Goal: Transaction & Acquisition: Purchase product/service

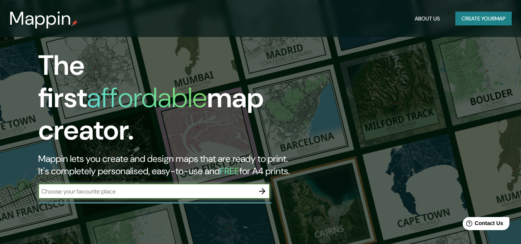
scroll to position [77, 0]
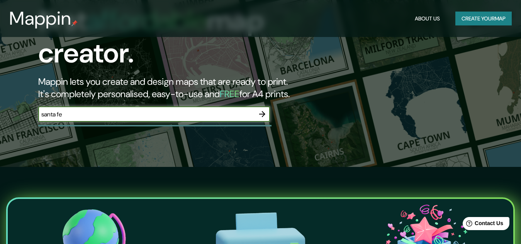
type input "santa fe"
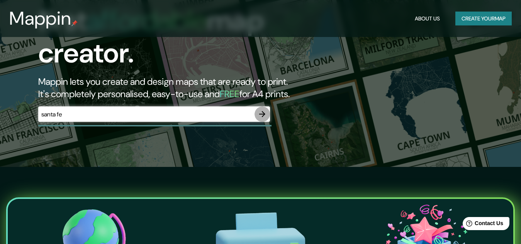
click at [260, 110] on icon "button" at bounding box center [261, 114] width 9 height 9
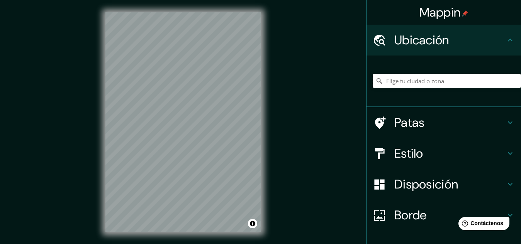
click at [437, 83] on input "Elige tu ciudad o zona" at bounding box center [447, 81] width 148 height 14
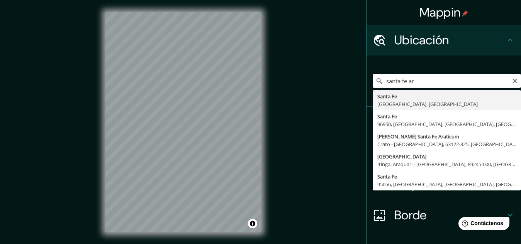
type input "[GEOGRAPHIC_DATA], [GEOGRAPHIC_DATA], [GEOGRAPHIC_DATA]"
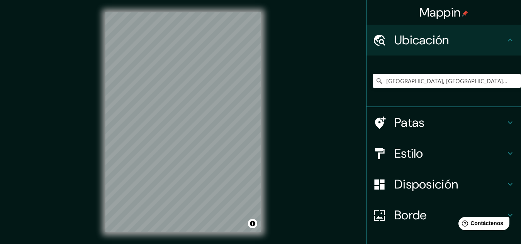
click at [416, 156] on font "Estilo" at bounding box center [408, 154] width 29 height 16
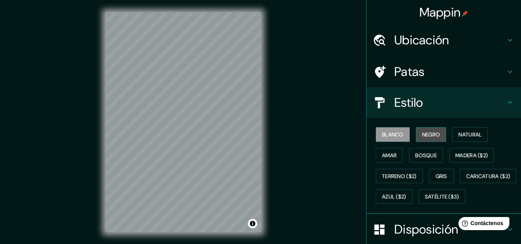
click at [422, 137] on font "Negro" at bounding box center [431, 134] width 18 height 7
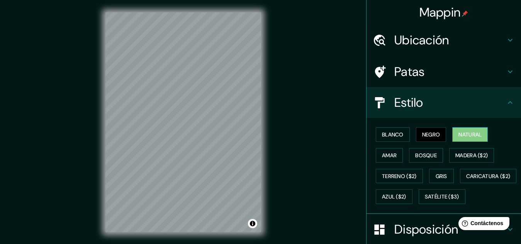
click at [471, 133] on font "Natural" at bounding box center [469, 134] width 23 height 7
click at [464, 157] on font "Madera ($2)" at bounding box center [471, 155] width 32 height 7
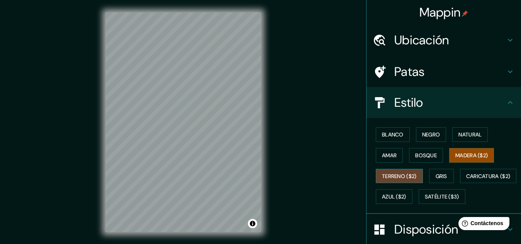
click at [388, 174] on font "Terreno ($2)" at bounding box center [399, 176] width 35 height 7
click at [442, 171] on font "Gris" at bounding box center [441, 176] width 12 height 10
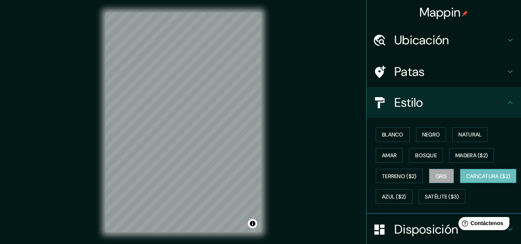
click at [466, 180] on font "Caricatura ($2)" at bounding box center [488, 176] width 44 height 7
click at [412, 202] on button "Azul ($2)" at bounding box center [394, 197] width 37 height 15
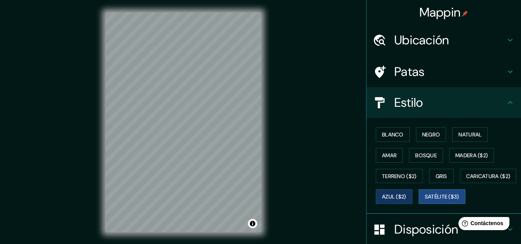
click at [425, 201] on font "Satélite ($3)" at bounding box center [442, 197] width 34 height 7
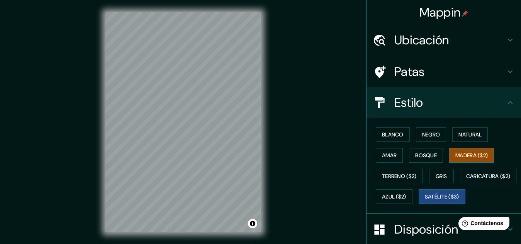
click at [455, 154] on font "Madera ($2)" at bounding box center [471, 155] width 32 height 7
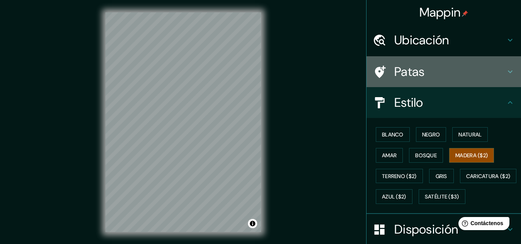
click at [432, 71] on h4 "Patas" at bounding box center [449, 71] width 111 height 15
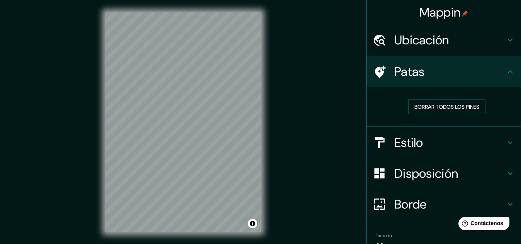
click at [432, 71] on h4 "Patas" at bounding box center [449, 71] width 111 height 15
click at [447, 42] on h4 "Ubicación" at bounding box center [449, 39] width 111 height 15
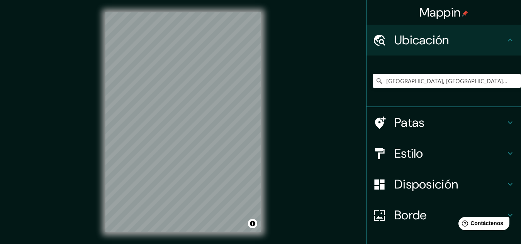
click at [435, 128] on h4 "Patas" at bounding box center [449, 122] width 111 height 15
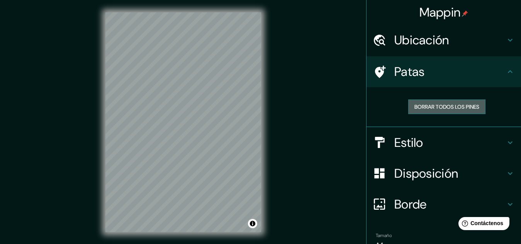
click at [443, 107] on font "Borrar todos los pines" at bounding box center [446, 106] width 65 height 7
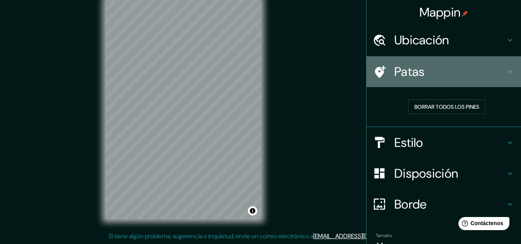
click at [444, 67] on h4 "Patas" at bounding box center [449, 71] width 111 height 15
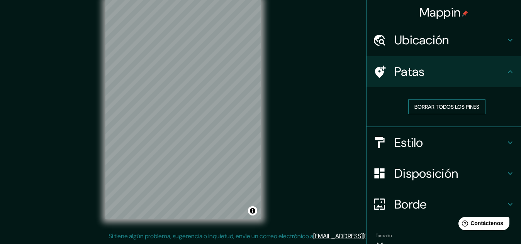
click at [442, 109] on font "Borrar todos los pines" at bounding box center [446, 106] width 65 height 7
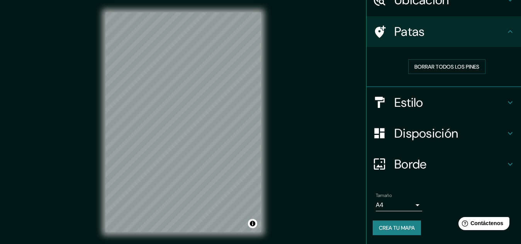
scroll to position [13, 0]
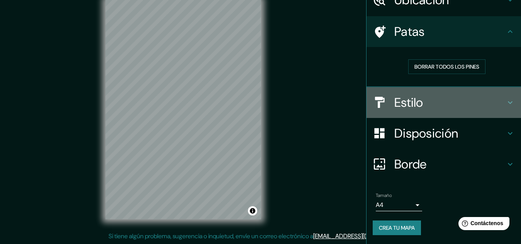
click at [417, 97] on font "Estilo" at bounding box center [408, 103] width 29 height 16
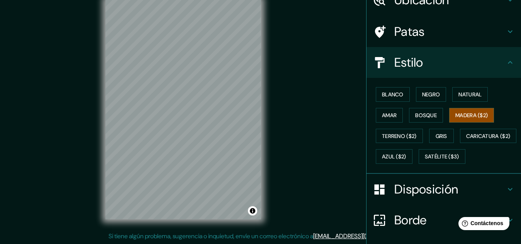
click at [427, 66] on h4 "Estilo" at bounding box center [449, 62] width 111 height 15
click at [427, 198] on font "Disposición" at bounding box center [426, 189] width 64 height 16
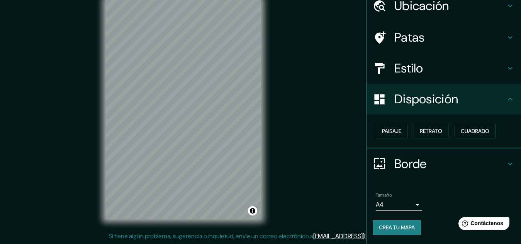
scroll to position [34, 0]
click at [432, 106] on font "Disposición" at bounding box center [426, 99] width 64 height 16
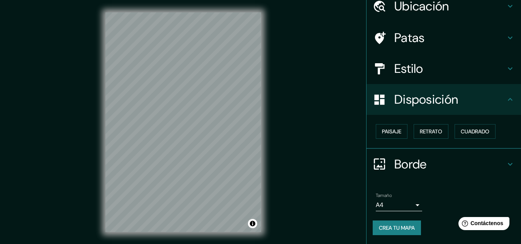
click at [448, 195] on div "Tamaño A4 single" at bounding box center [444, 202] width 142 height 25
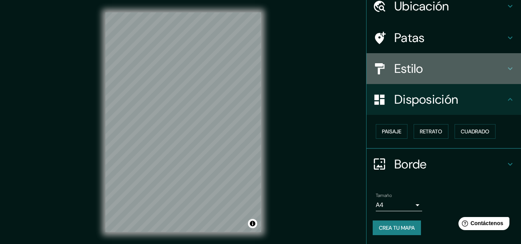
click at [416, 68] on font "Estilo" at bounding box center [408, 69] width 29 height 16
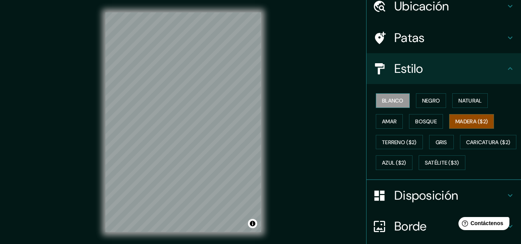
click at [383, 107] on button "Blanco" at bounding box center [393, 100] width 34 height 15
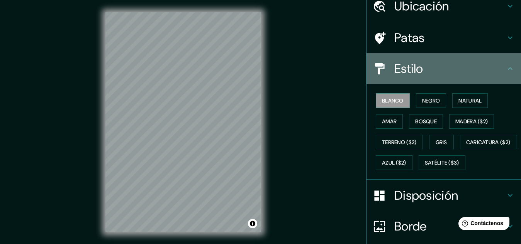
click at [463, 67] on h4 "Estilo" at bounding box center [449, 68] width 111 height 15
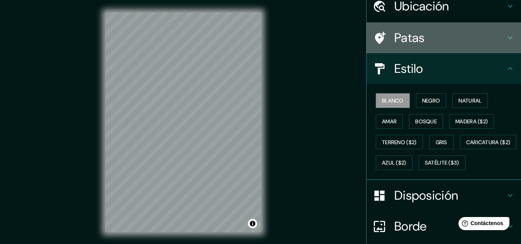
click at [451, 40] on h4 "Patas" at bounding box center [449, 37] width 111 height 15
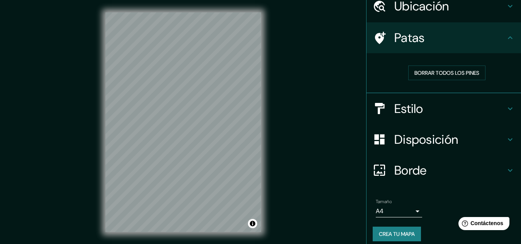
click at [433, 44] on h4 "Patas" at bounding box center [449, 37] width 111 height 15
click at [479, 72] on button "Borrar todos los pines" at bounding box center [446, 73] width 77 height 15
